Goal: Share content

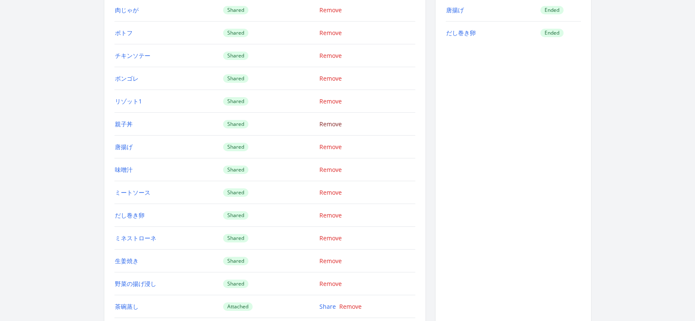
scroll to position [1380, 0]
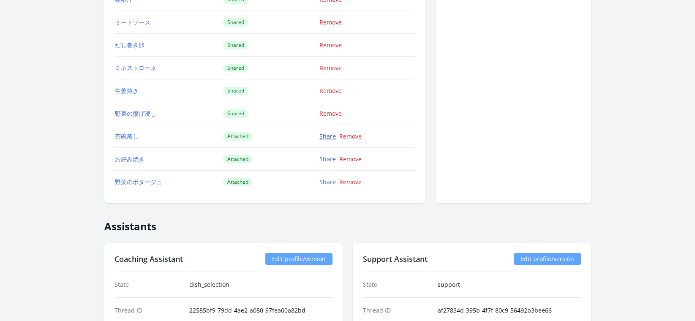
click at [328, 138] on link "Share" at bounding box center [327, 136] width 16 height 8
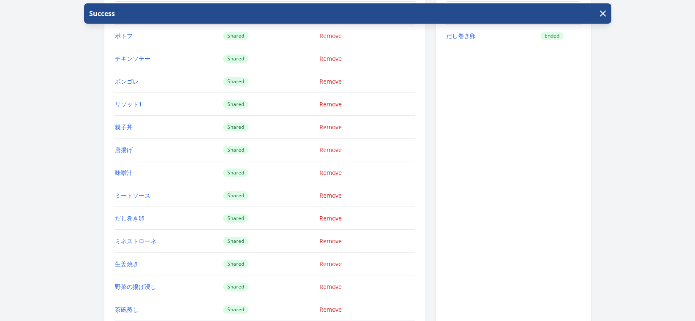
scroll to position [1382, 0]
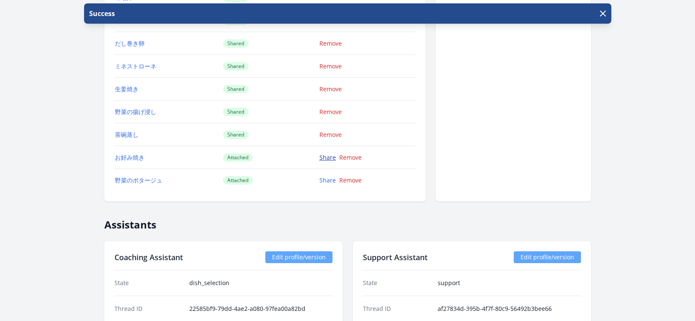
click at [324, 155] on link "Share" at bounding box center [327, 157] width 16 height 8
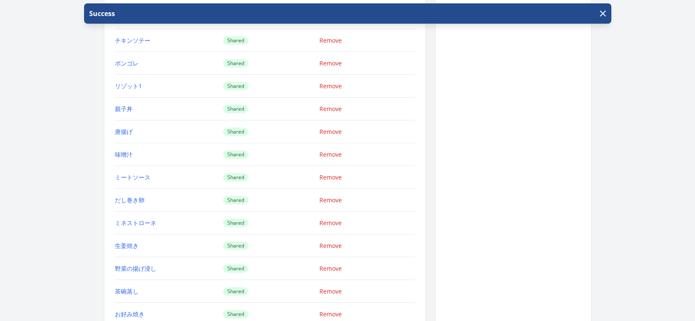
scroll to position [1510, 0]
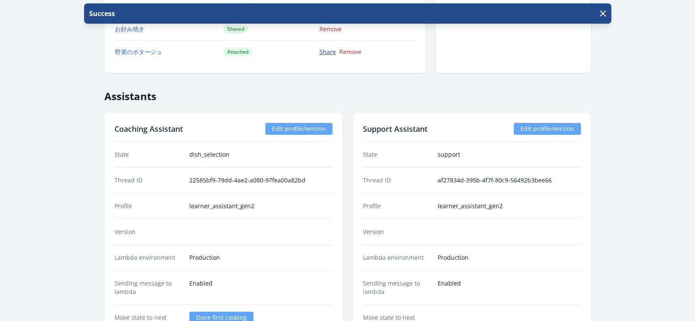
click at [326, 54] on link "Share" at bounding box center [327, 52] width 16 height 8
